Goal: Transaction & Acquisition: Purchase product/service

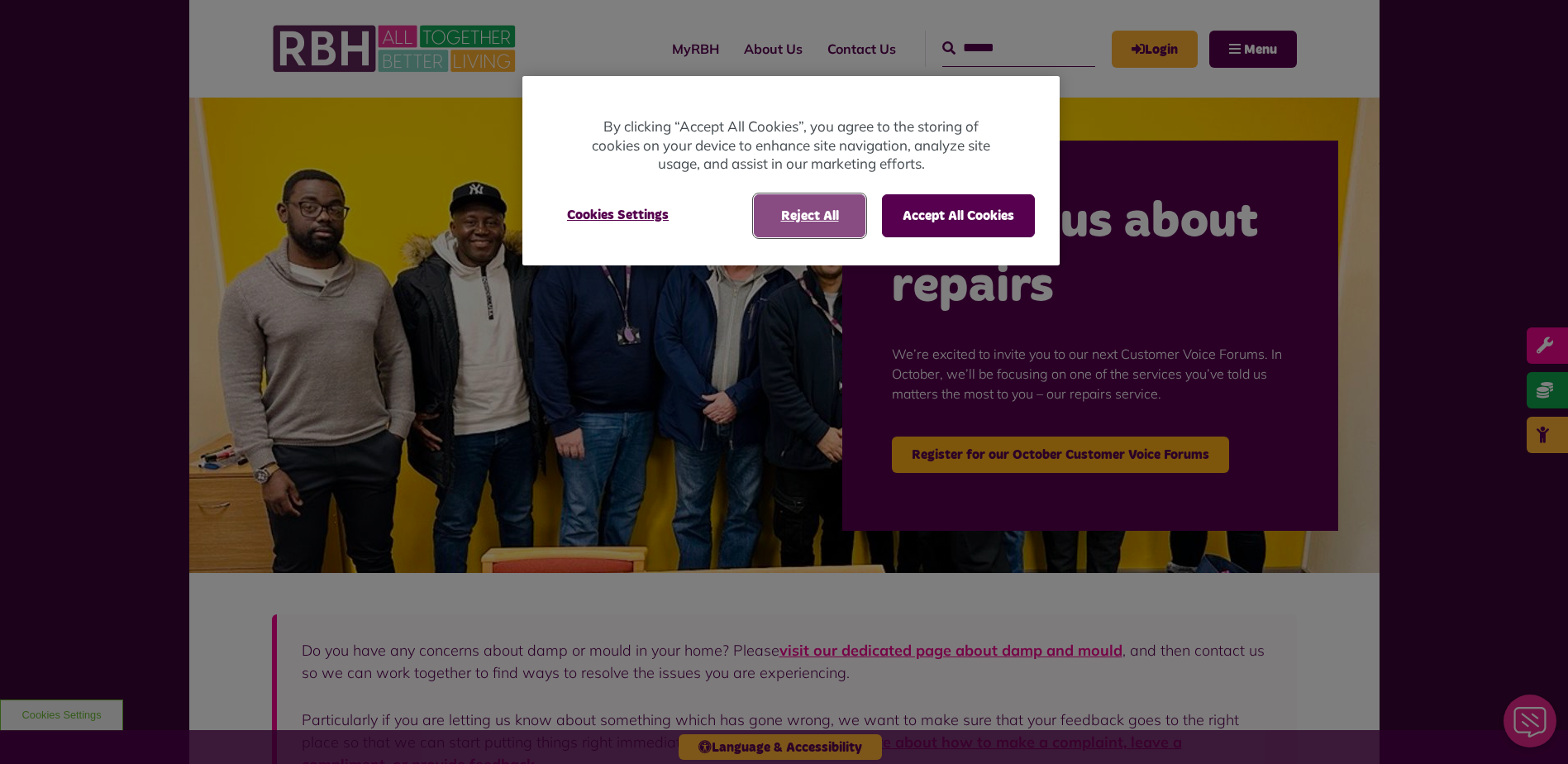
click at [778, 216] on button "Reject All" at bounding box center [809, 216] width 112 height 43
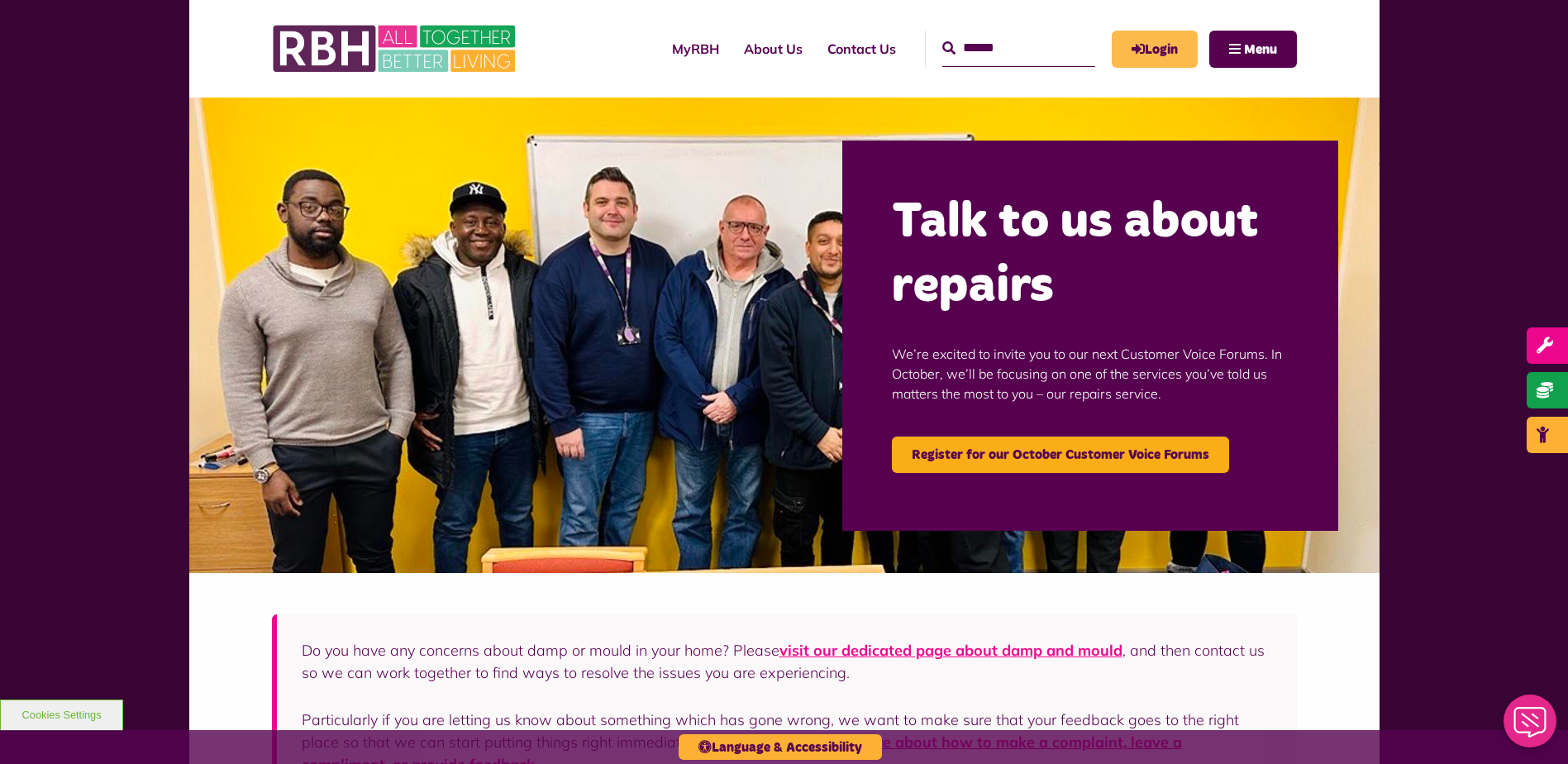
click at [1174, 49] on link "Login" at bounding box center [1154, 49] width 86 height 37
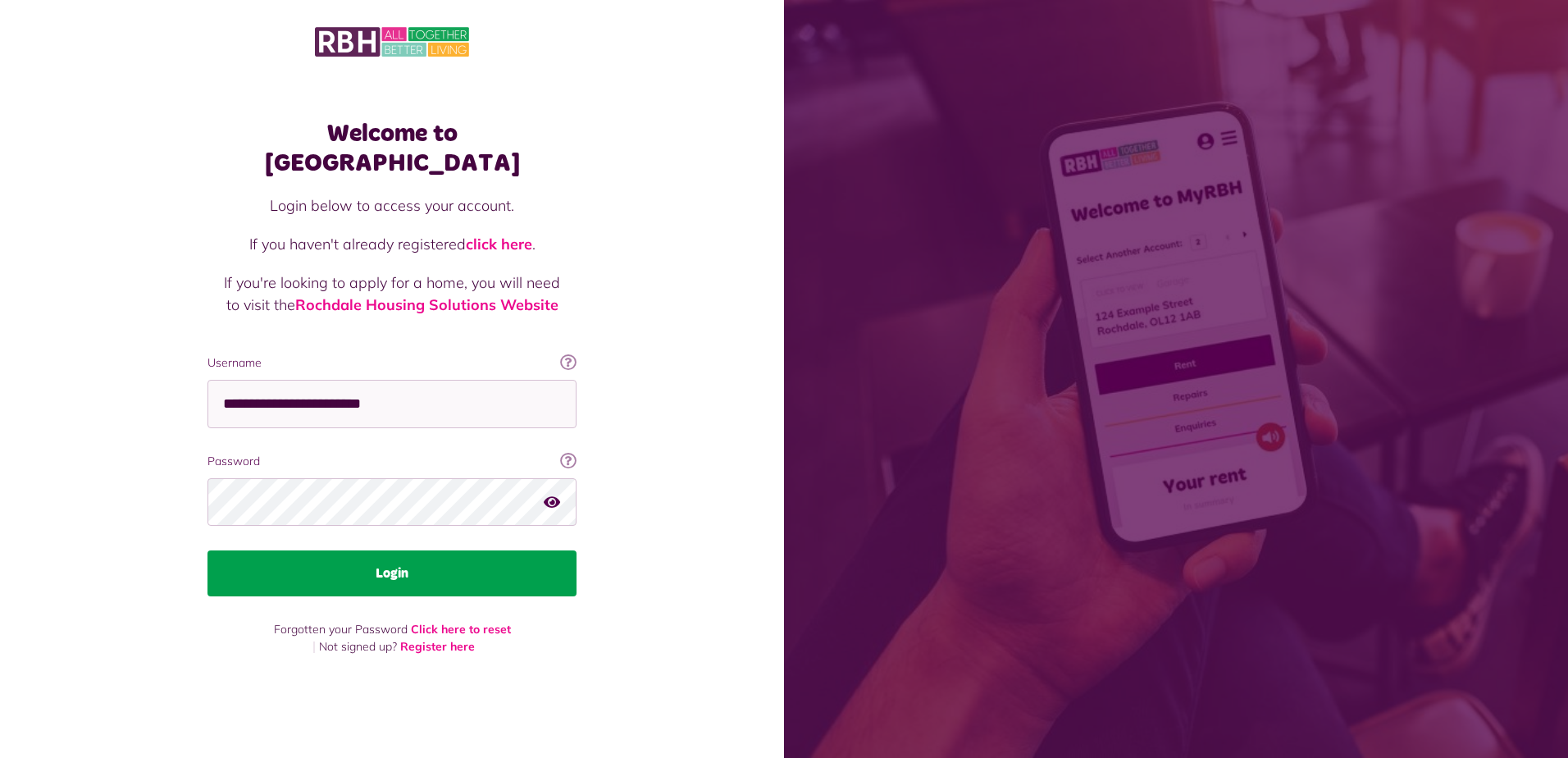
click at [376, 566] on button "Login" at bounding box center [392, 574] width 369 height 46
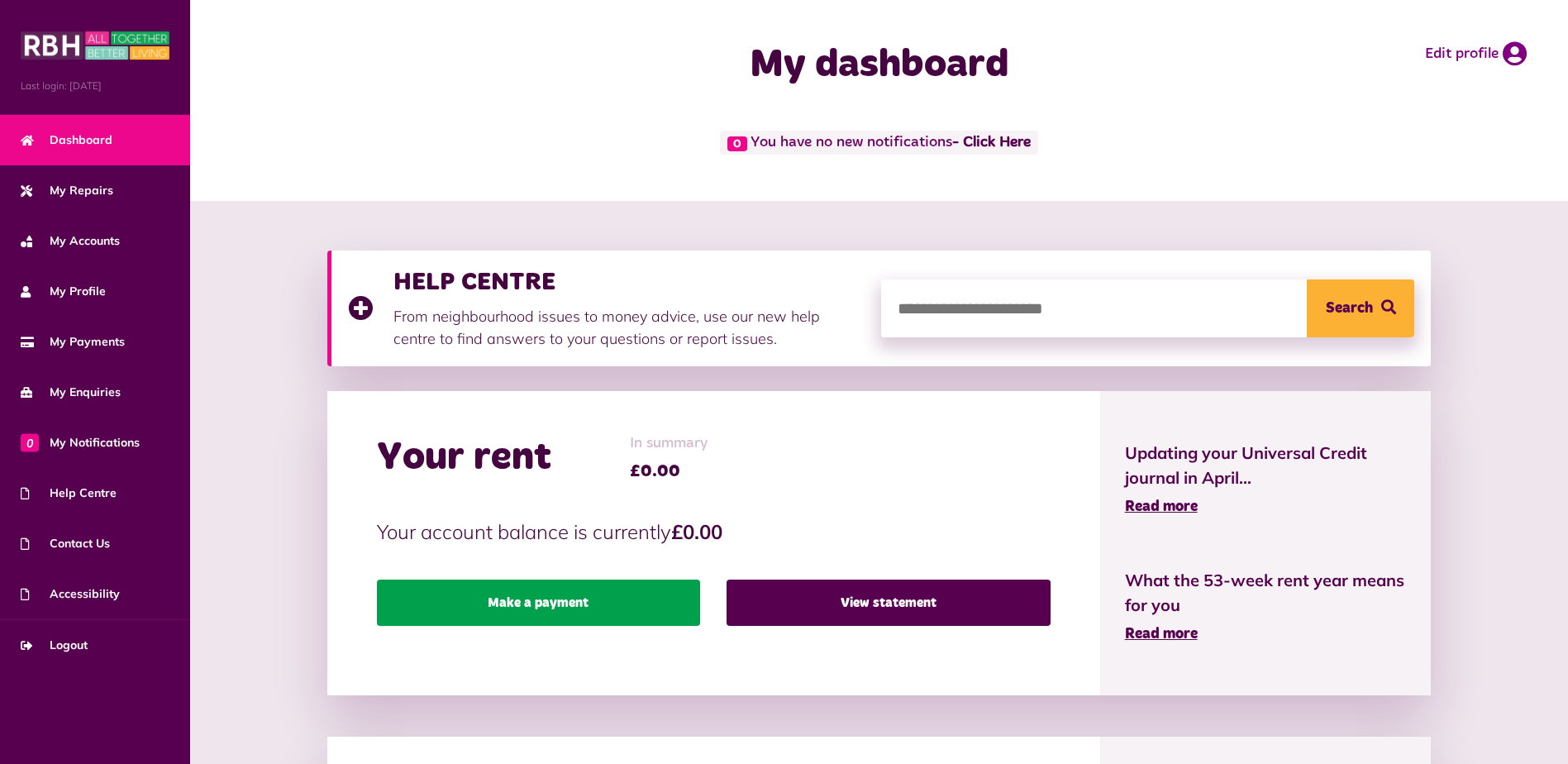
click at [592, 602] on link "Make a payment" at bounding box center [539, 603] width 324 height 46
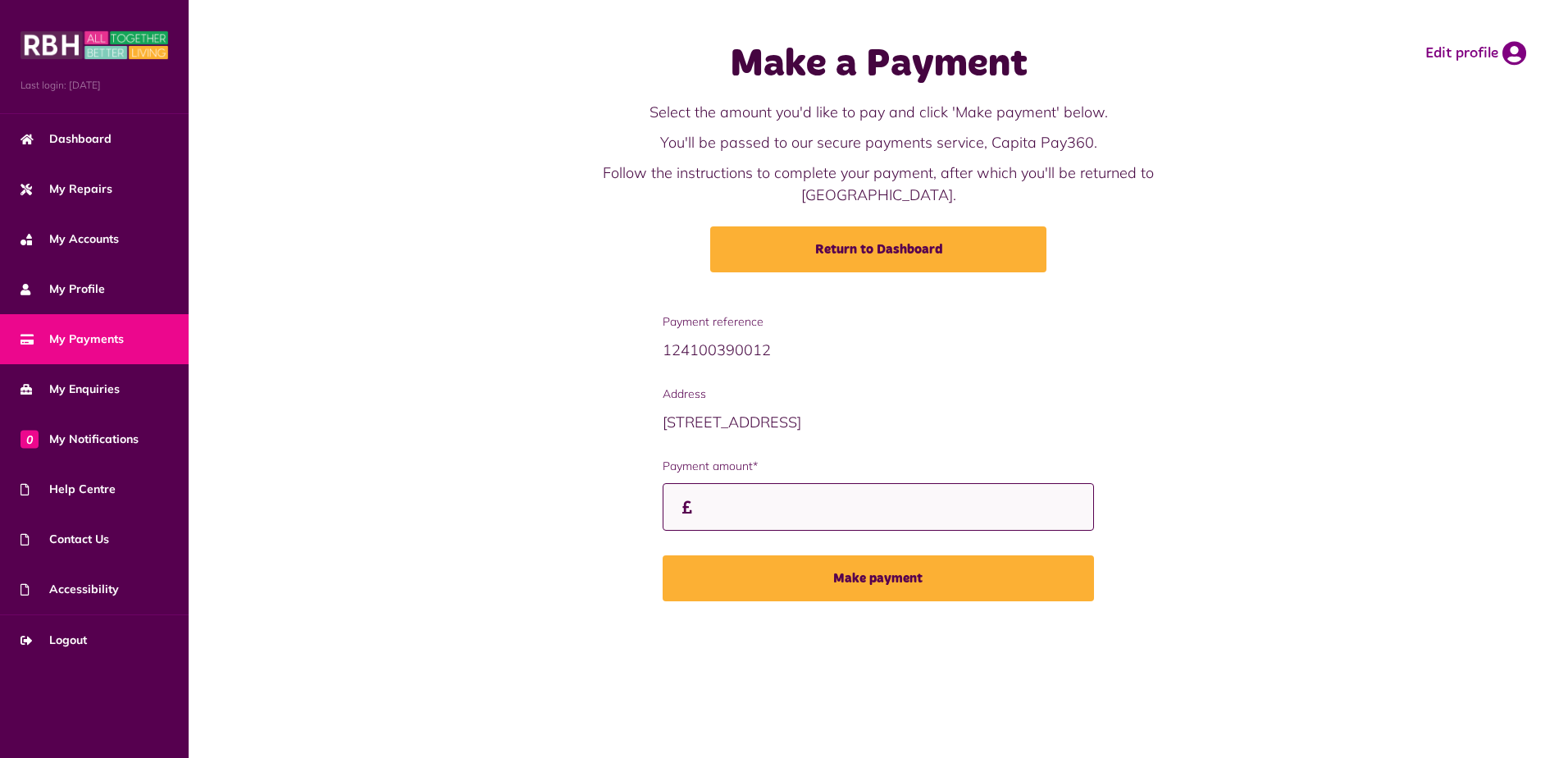
click at [786, 484] on input "Payment amount*" at bounding box center [878, 507] width 432 height 49
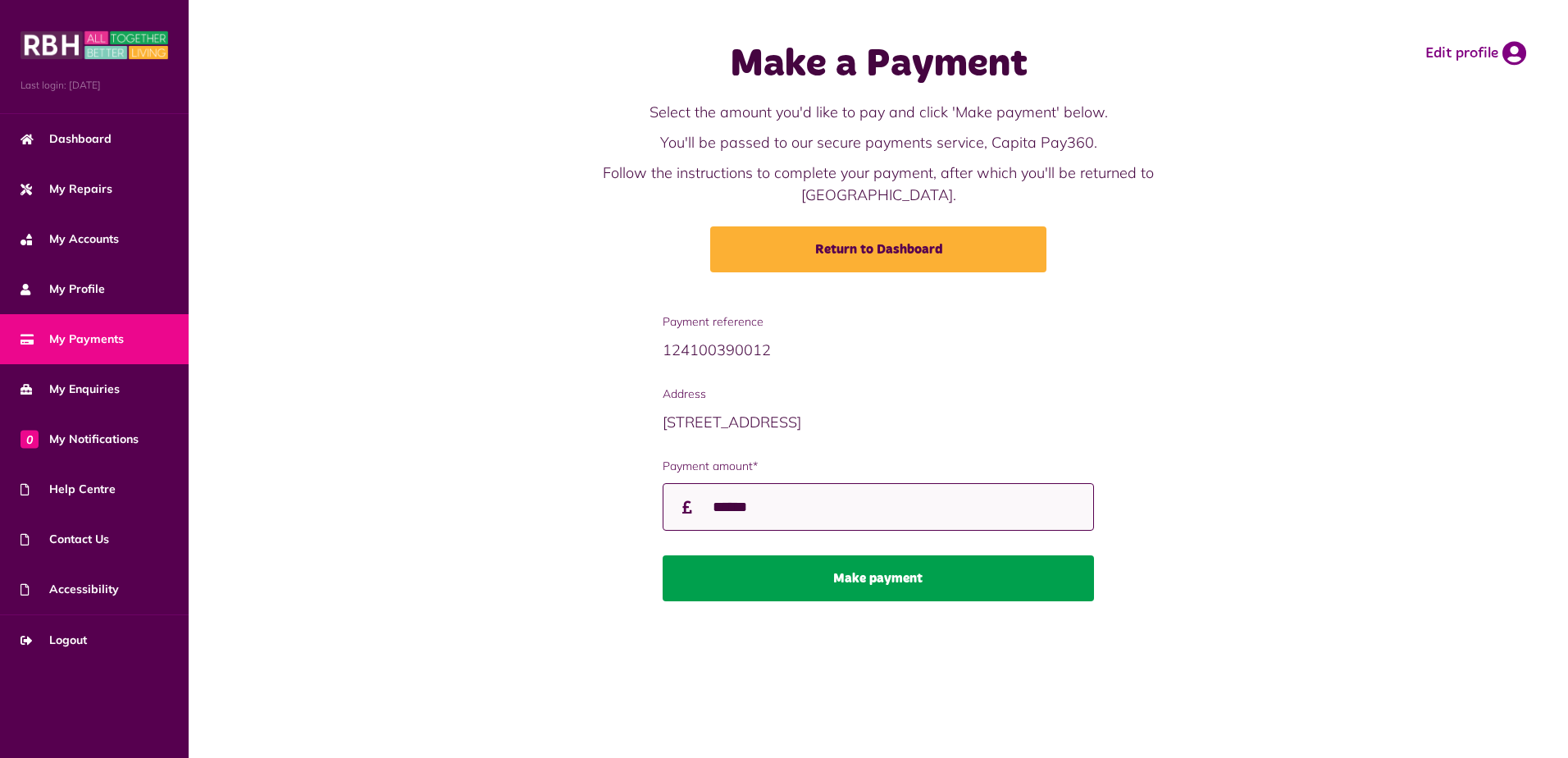
type input "******"
click at [814, 564] on button "Make payment" at bounding box center [878, 578] width 432 height 46
